Goal: Task Accomplishment & Management: Manage account settings

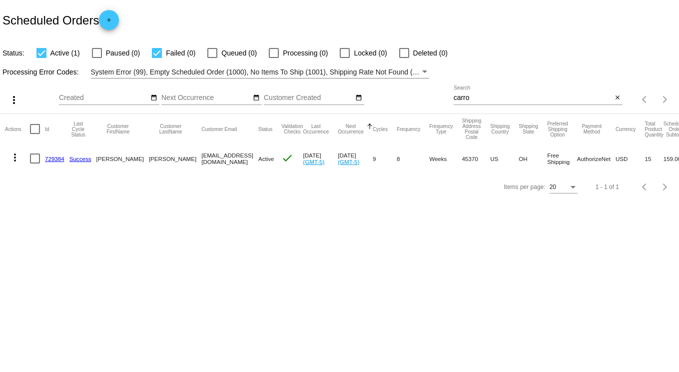
drag, startPoint x: 482, startPoint y: 97, endPoint x: 418, endPoint y: 96, distance: 63.4
click at [418, 96] on div "more_vert Sep Jan Feb Mar [DATE]" at bounding box center [339, 95] width 679 height 35
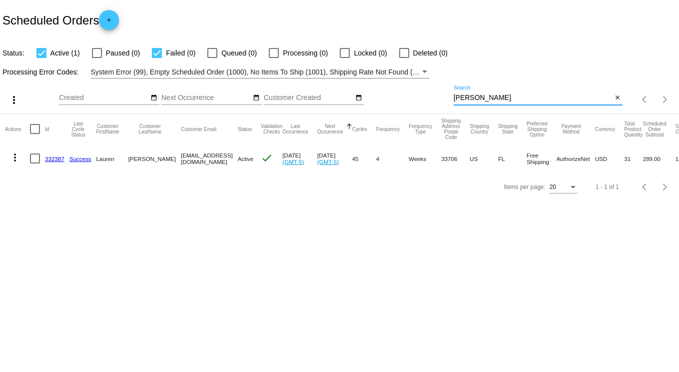
type input "[PERSON_NAME]"
click at [52, 158] on link "332387" at bounding box center [54, 158] width 19 height 6
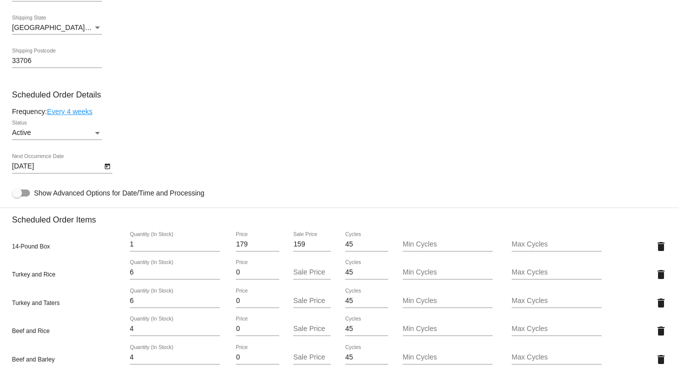
scroll to position [649, 0]
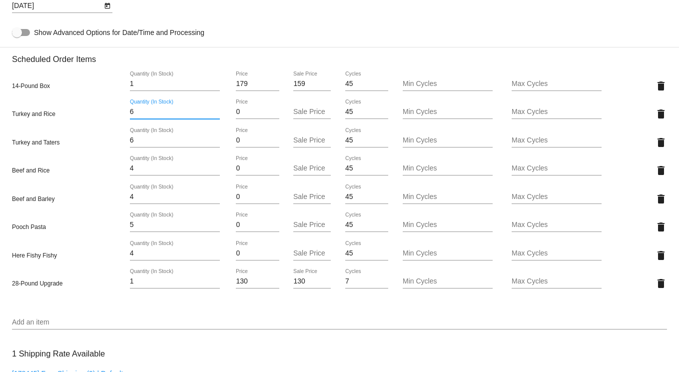
drag, startPoint x: 139, startPoint y: 117, endPoint x: 110, endPoint y: 114, distance: 29.1
click at [110, 114] on div "Turkey and Rice 6 Quantity (In Stock) 0 Price Sale Price 45 Cycles Min Cycles M…" at bounding box center [339, 113] width 655 height 28
type input "3"
drag, startPoint x: 143, startPoint y: 145, endPoint x: 107, endPoint y: 143, distance: 35.6
click at [107, 143] on mat-card "Customer 1218459: [PERSON_NAME] [EMAIL_ADDRESS][DOMAIN_NAME] Customer Shipping …" at bounding box center [339, 160] width 679 height 1196
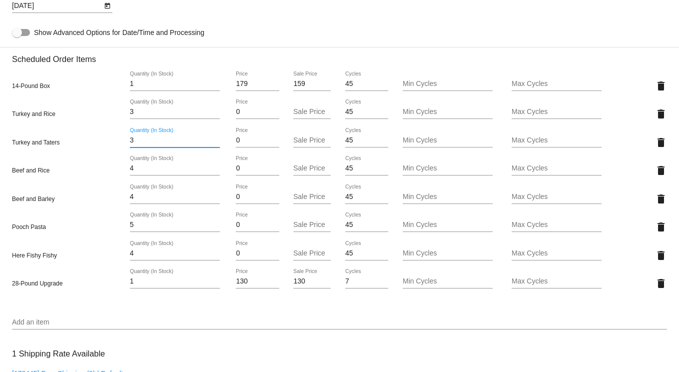
type input "3"
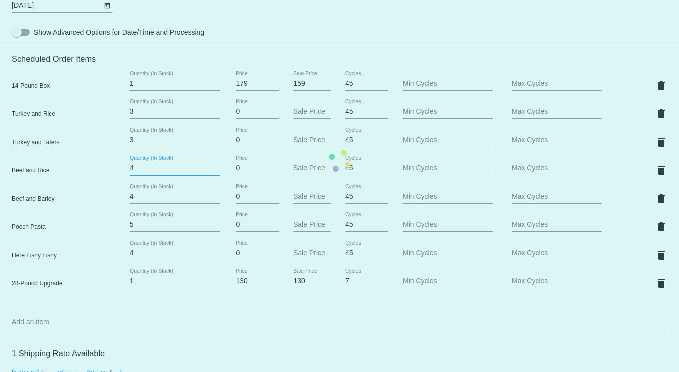
drag, startPoint x: 136, startPoint y: 174, endPoint x: 94, endPoint y: 174, distance: 42.0
click at [96, 174] on mat-card "Customer 1218459: [PERSON_NAME] [EMAIL_ADDRESS][DOMAIN_NAME] Customer Shipping …" at bounding box center [339, 160] width 679 height 1196
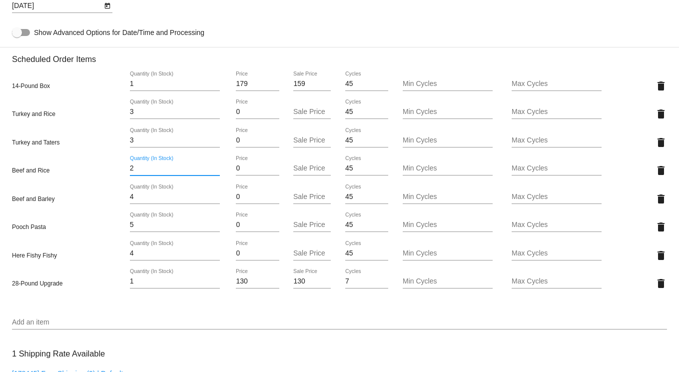
type input "2"
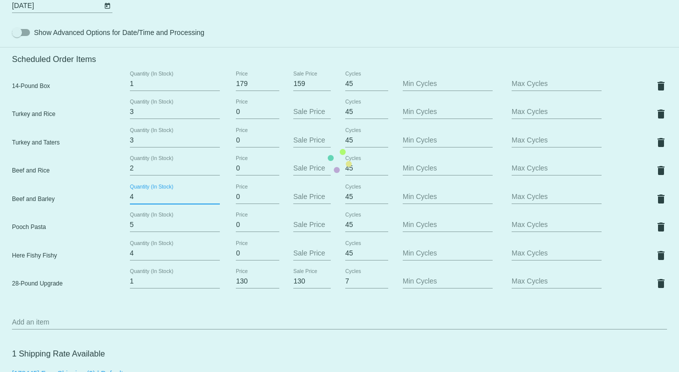
drag, startPoint x: 138, startPoint y: 202, endPoint x: 107, endPoint y: 204, distance: 31.1
click at [111, 203] on mat-card "Customer 1218459: [PERSON_NAME] [EMAIL_ADDRESS][DOMAIN_NAME] Customer Shipping …" at bounding box center [339, 160] width 679 height 1196
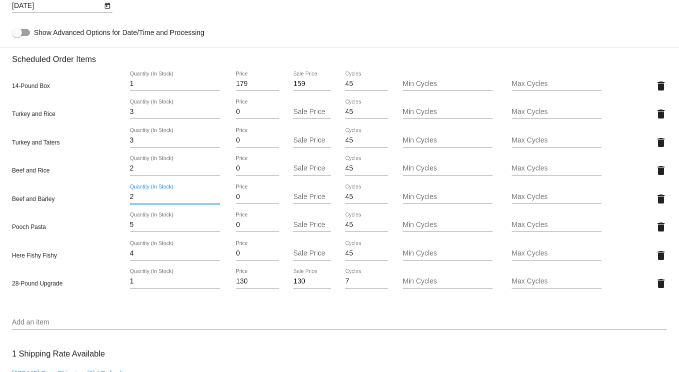
type input "2"
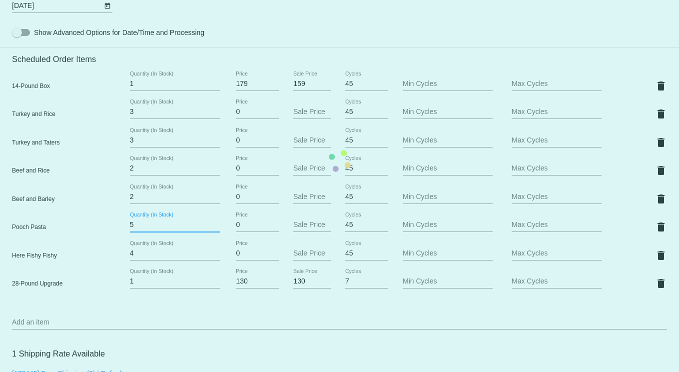
drag, startPoint x: 137, startPoint y: 232, endPoint x: 112, endPoint y: 229, distance: 25.2
click at [112, 229] on mat-card "Customer 1218459: [PERSON_NAME] [EMAIL_ADDRESS][DOMAIN_NAME] Customer Shipping …" at bounding box center [339, 160] width 679 height 1196
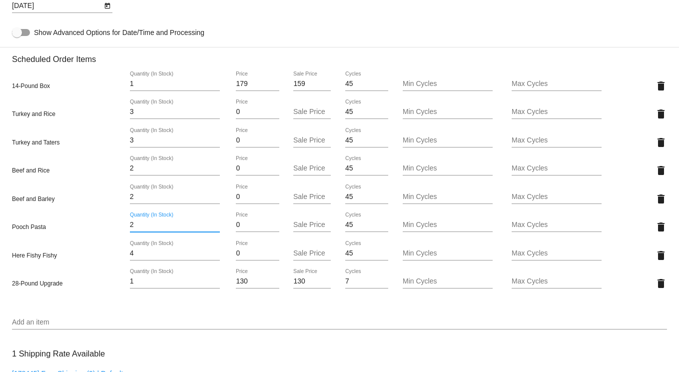
type input "2"
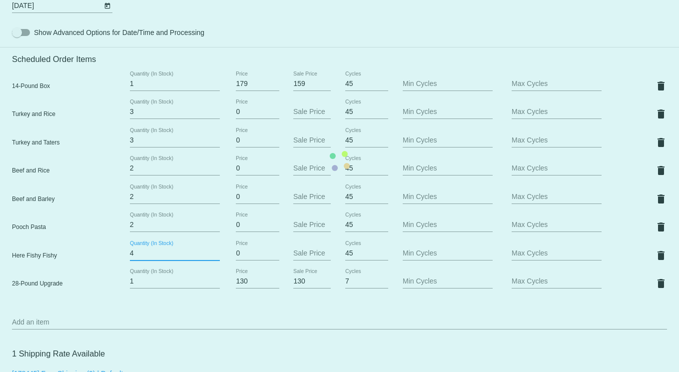
drag, startPoint x: 138, startPoint y: 261, endPoint x: 110, endPoint y: 258, distance: 28.6
click at [110, 258] on mat-card "Customer 1218459: [PERSON_NAME] [EMAIL_ADDRESS][DOMAIN_NAME] Customer Shipping …" at bounding box center [339, 160] width 679 height 1196
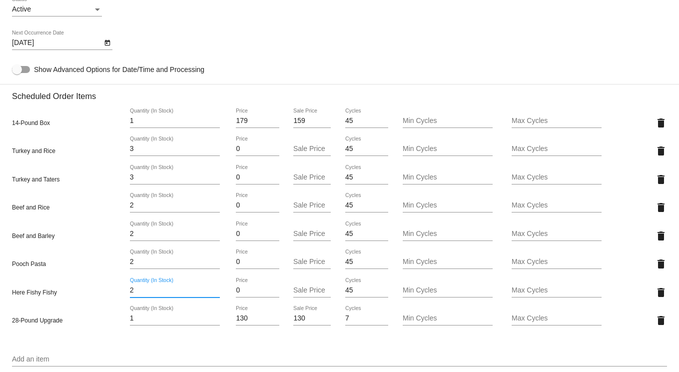
scroll to position [599, 0]
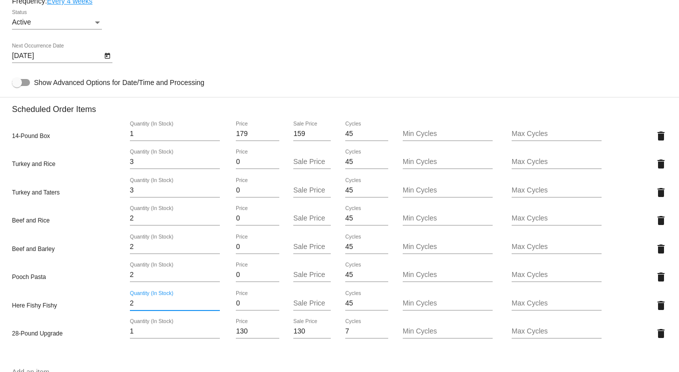
type input "2"
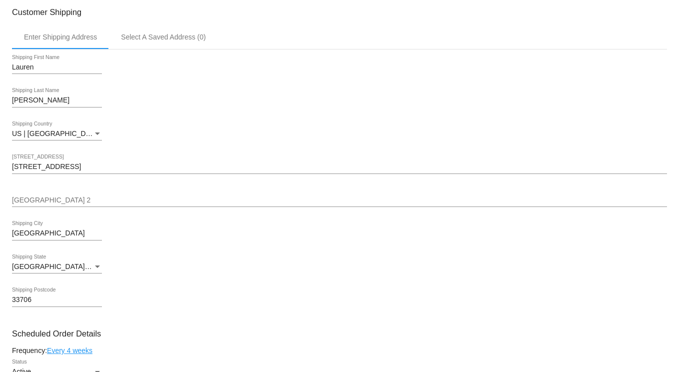
scroll to position [250, 0]
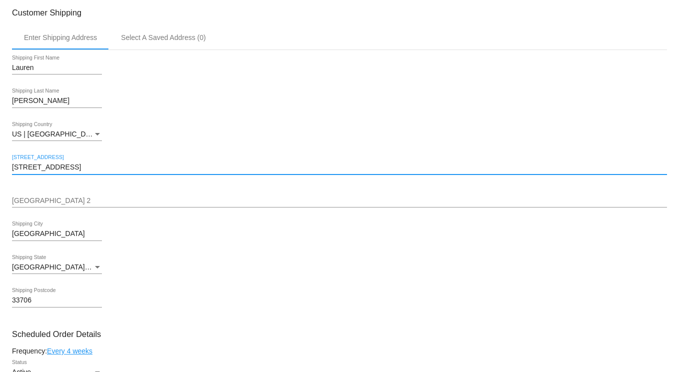
drag, startPoint x: 65, startPoint y: 174, endPoint x: -20, endPoint y: 162, distance: 86.2
click at [0, 162] on html "arrow_back Scheduled Order #332387 Active more_vert Last Processing Cycle ID: 3…" at bounding box center [339, 186] width 679 height 372
paste input "[STREET_ADDRESS]"
type input "[STREET_ADDRESS]"
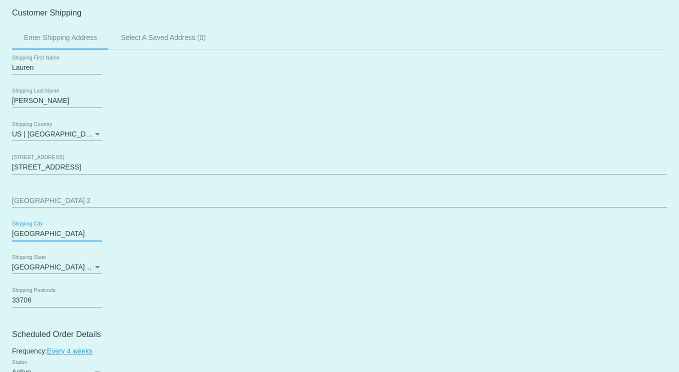
drag, startPoint x: 66, startPoint y: 238, endPoint x: 9, endPoint y: 228, distance: 57.8
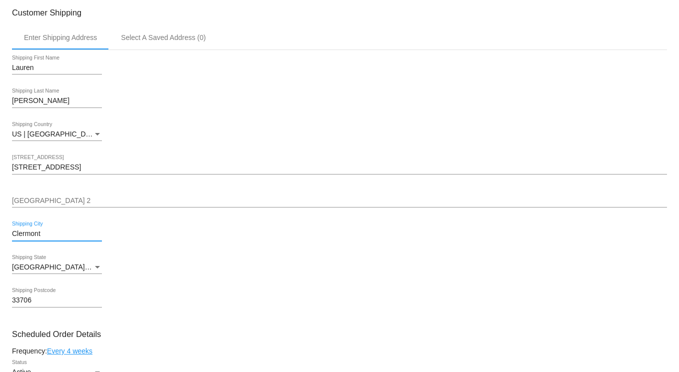
type input "Clermont"
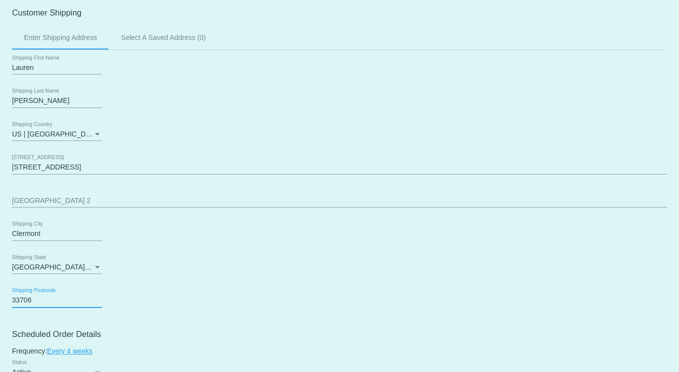
drag, startPoint x: 40, startPoint y: 304, endPoint x: 7, endPoint y: 304, distance: 32.5
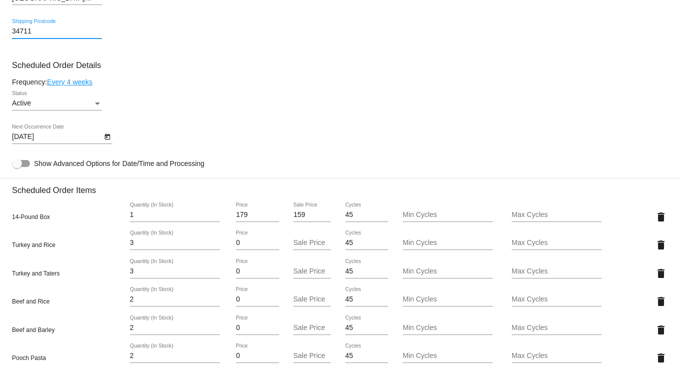
scroll to position [749, 0]
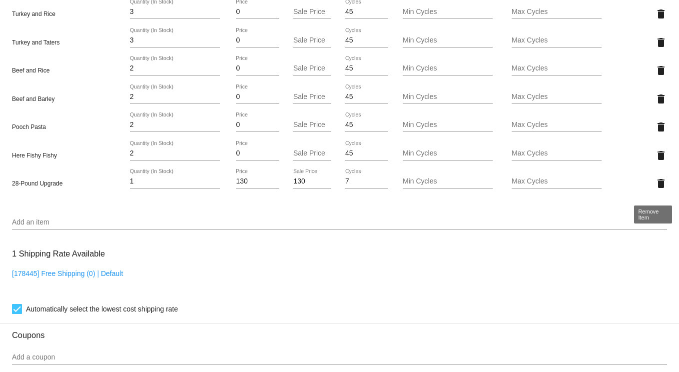
type input "34711"
click at [445, 187] on mat-card "Customer 1218459: [PERSON_NAME] [EMAIL_ADDRESS][DOMAIN_NAME] Customer Shipping …" at bounding box center [339, 60] width 679 height 1196
click at [445, 188] on mat-icon "delete" at bounding box center [661, 183] width 12 height 12
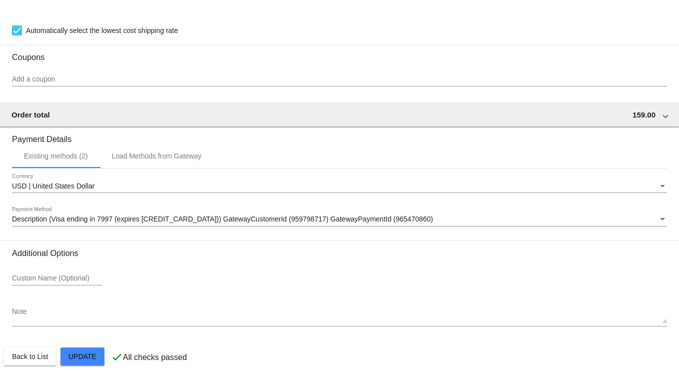
scroll to position [1016, 0]
